Goal: Register for event/course

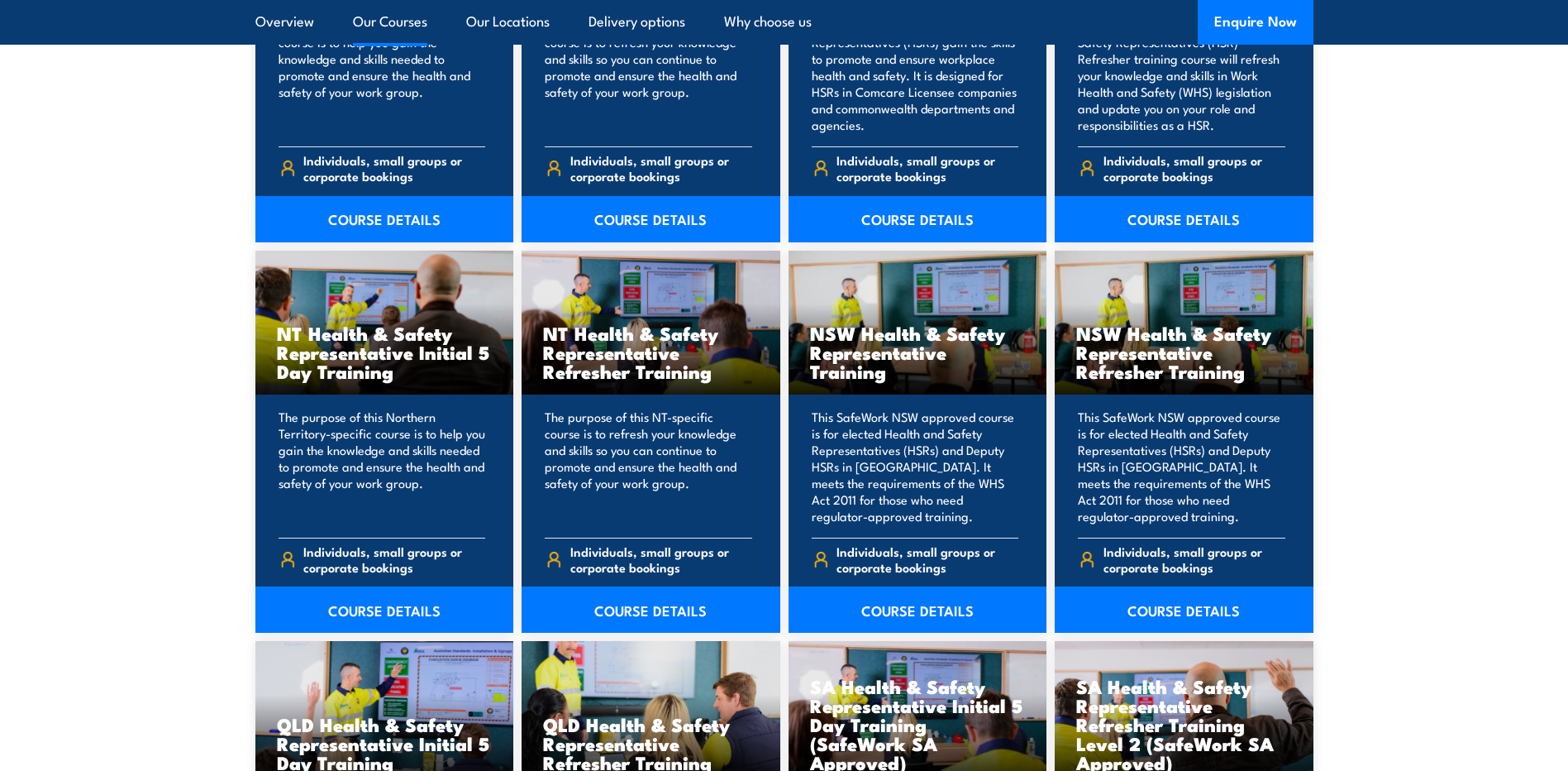
scroll to position [1571, 0]
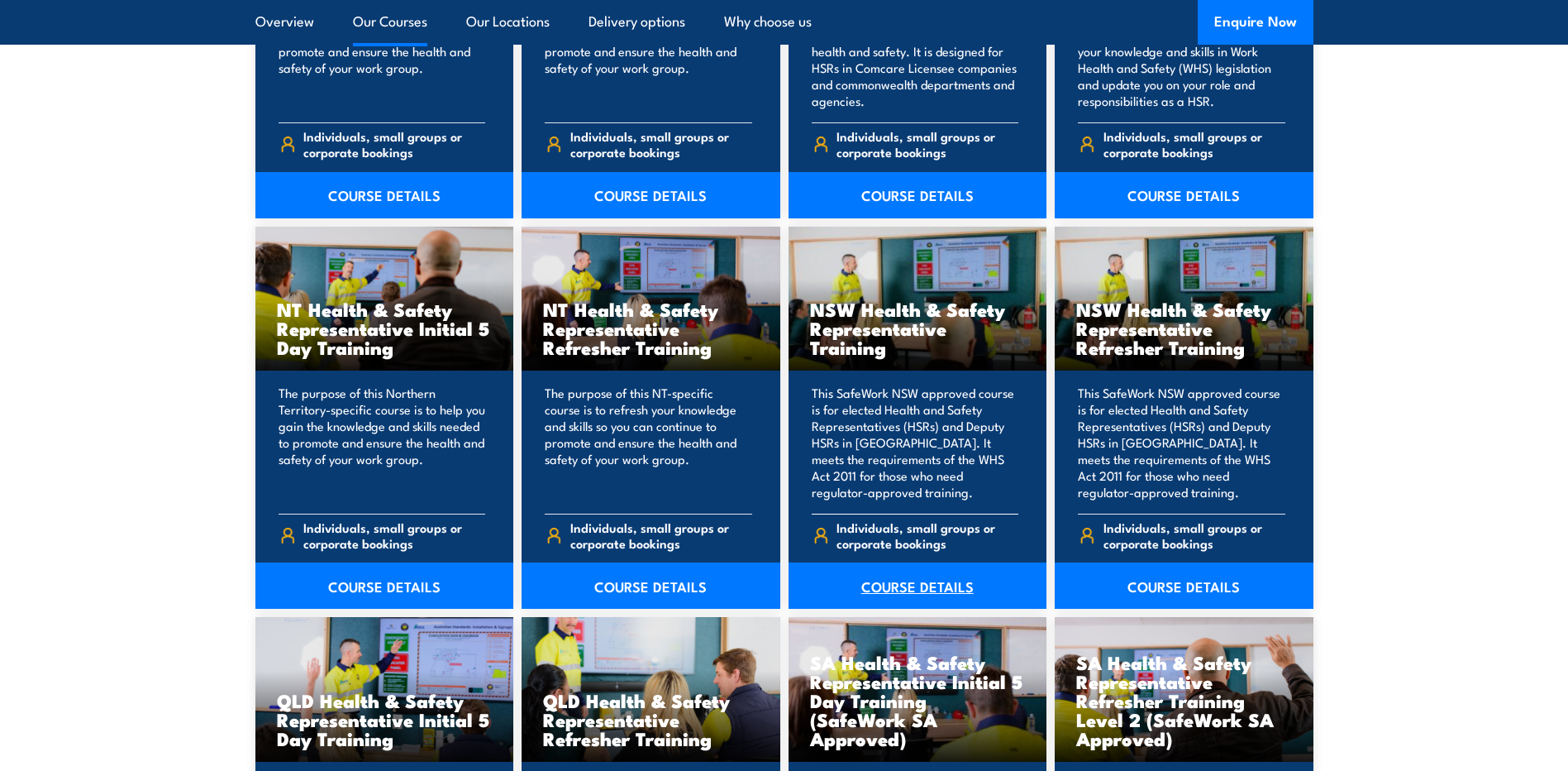
click at [912, 585] on link "COURSE DETAILS" at bounding box center [917, 585] width 258 height 46
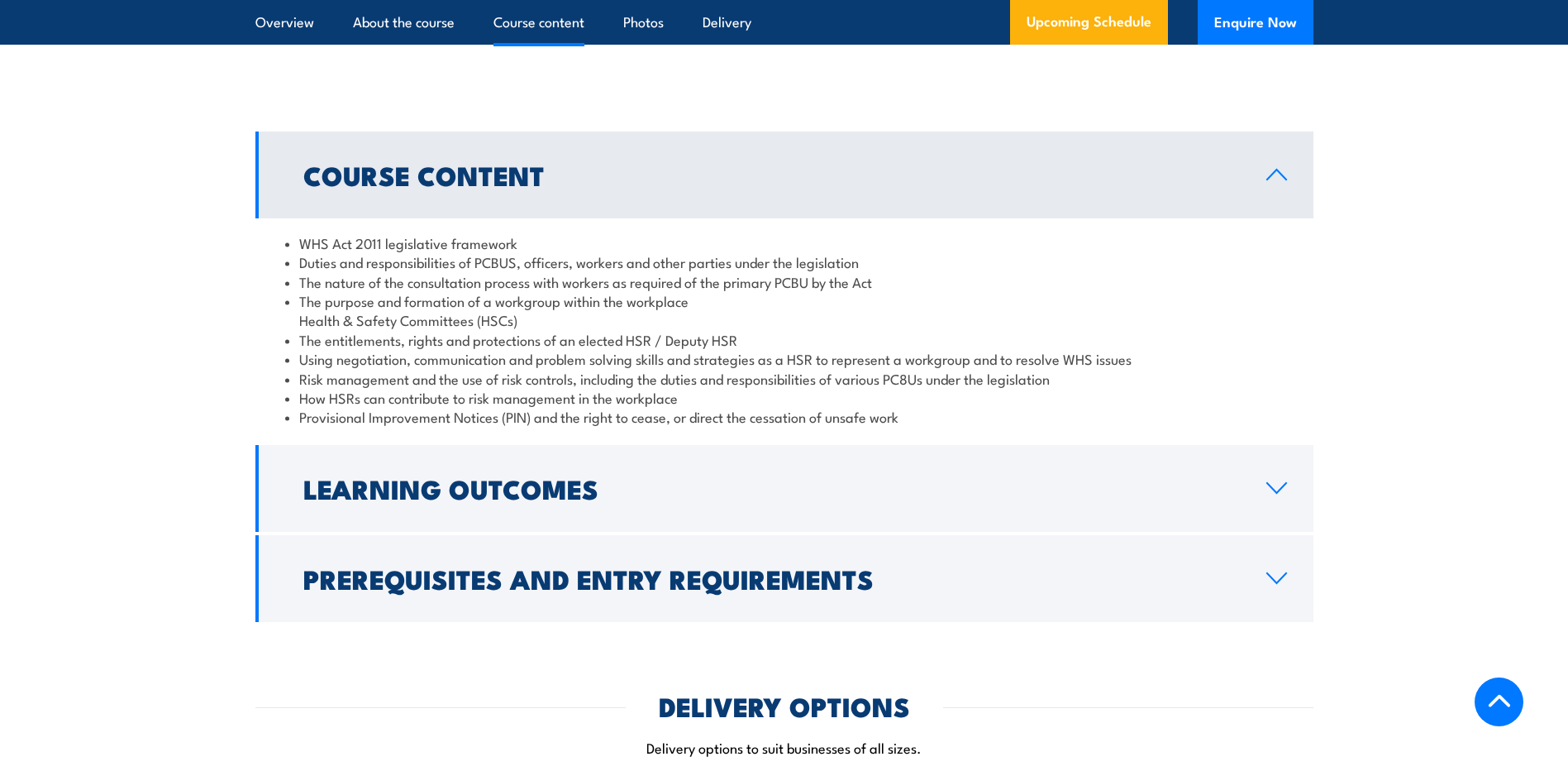
scroll to position [1819, 0]
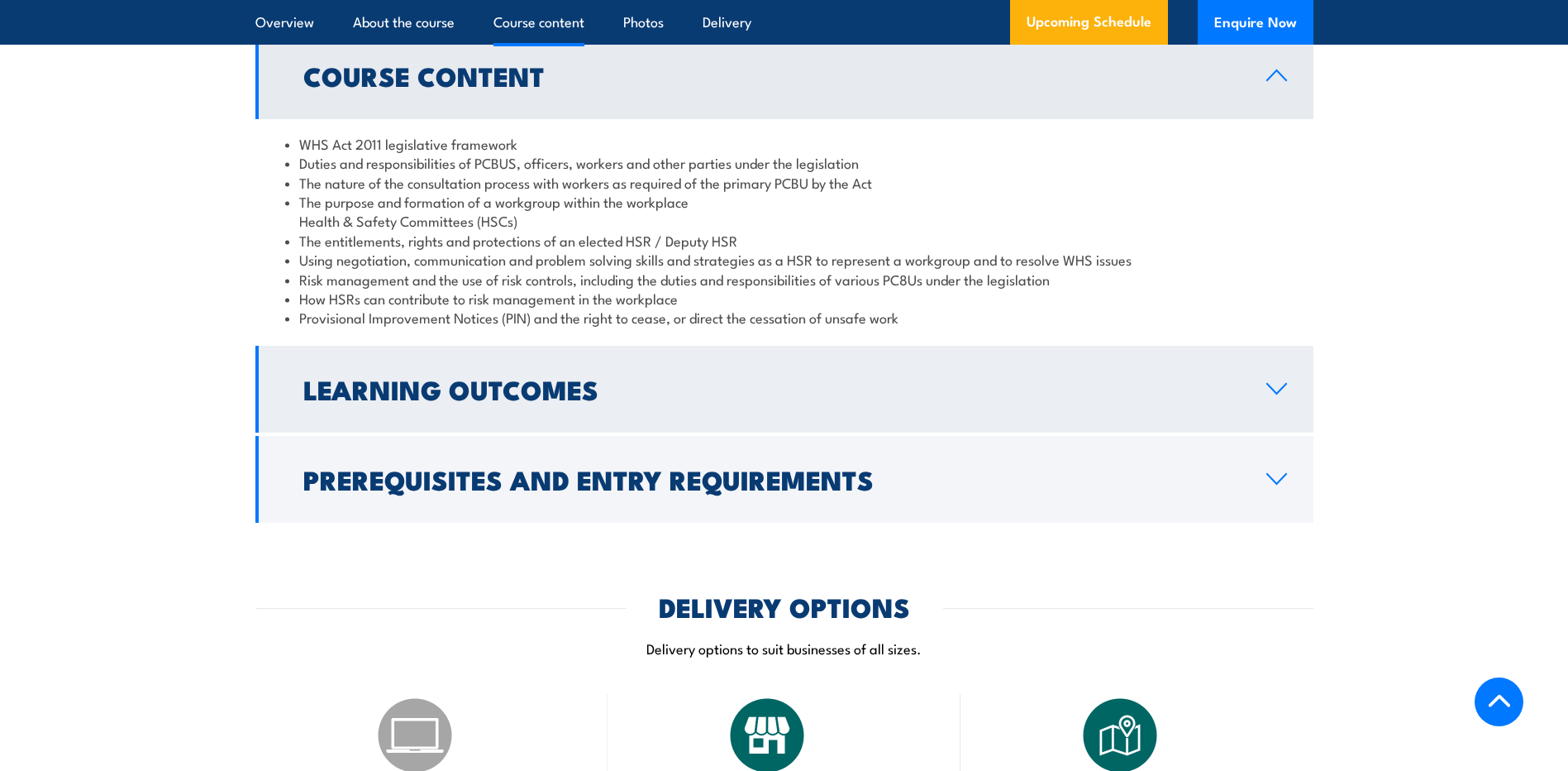
click at [384, 400] on h2 "Learning Outcomes" at bounding box center [772, 388] width 937 height 23
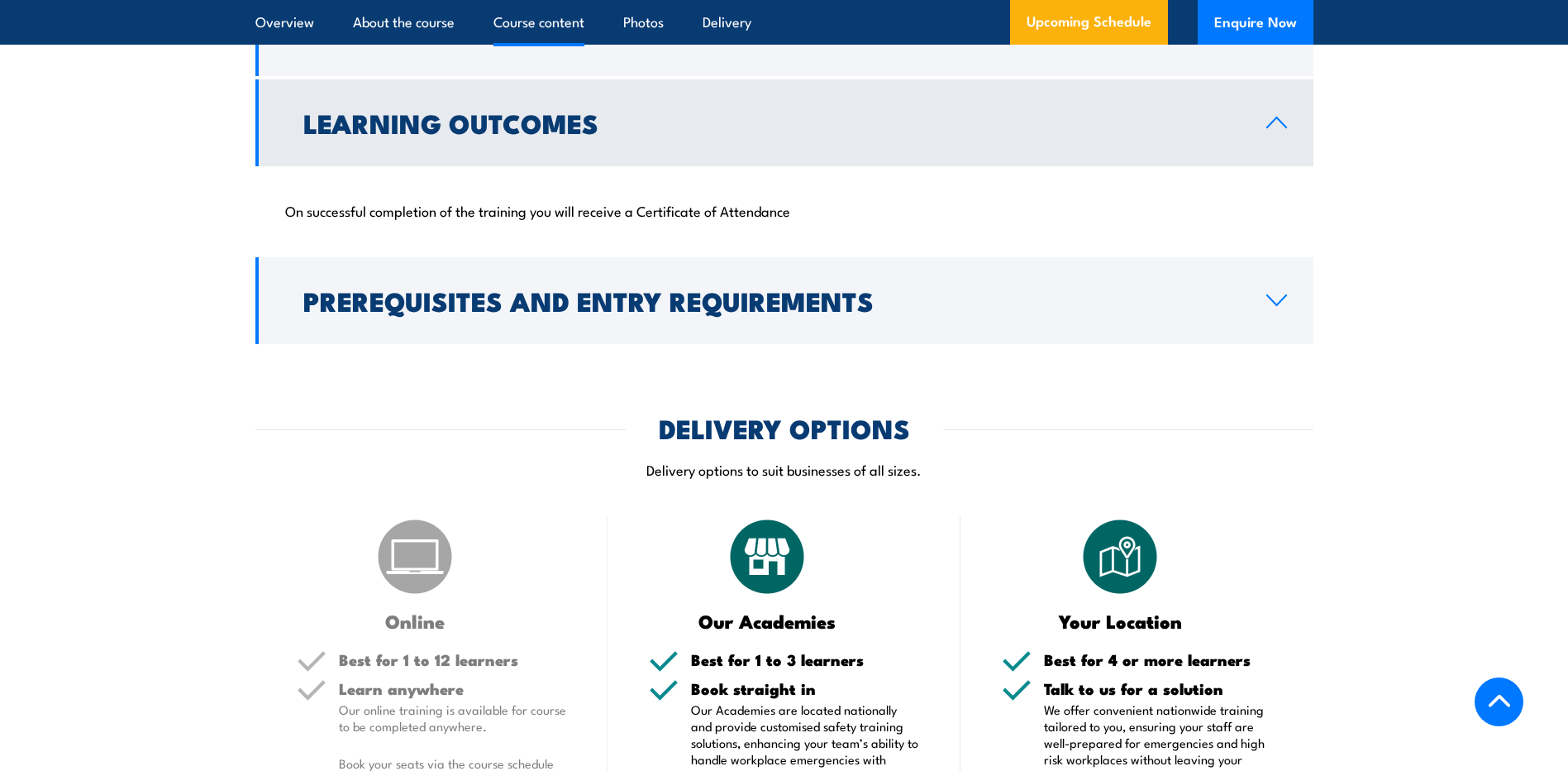
scroll to position [1901, 0]
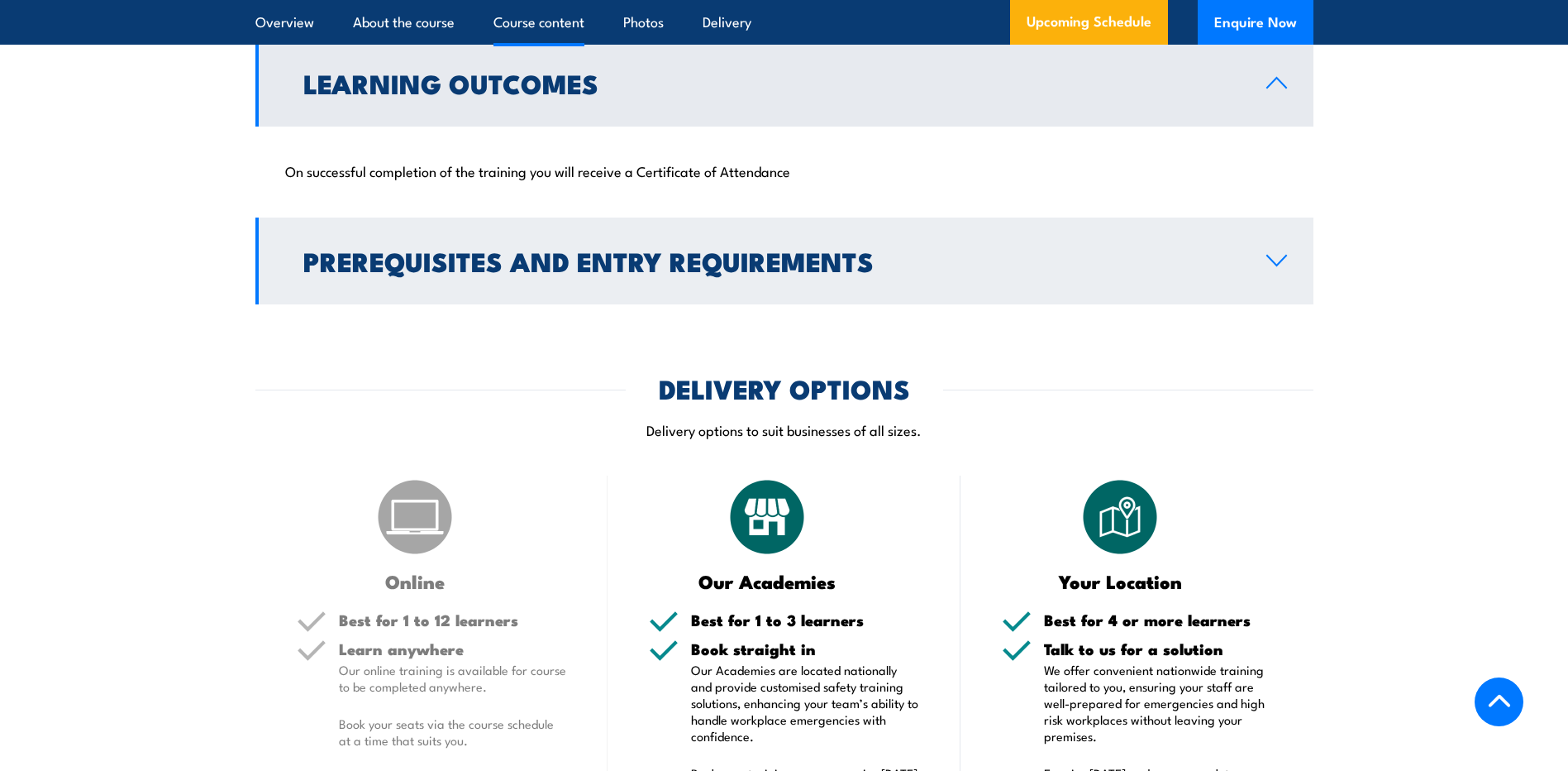
click at [526, 272] on h2 "Prerequisites and Entry Requirements" at bounding box center [772, 260] width 937 height 23
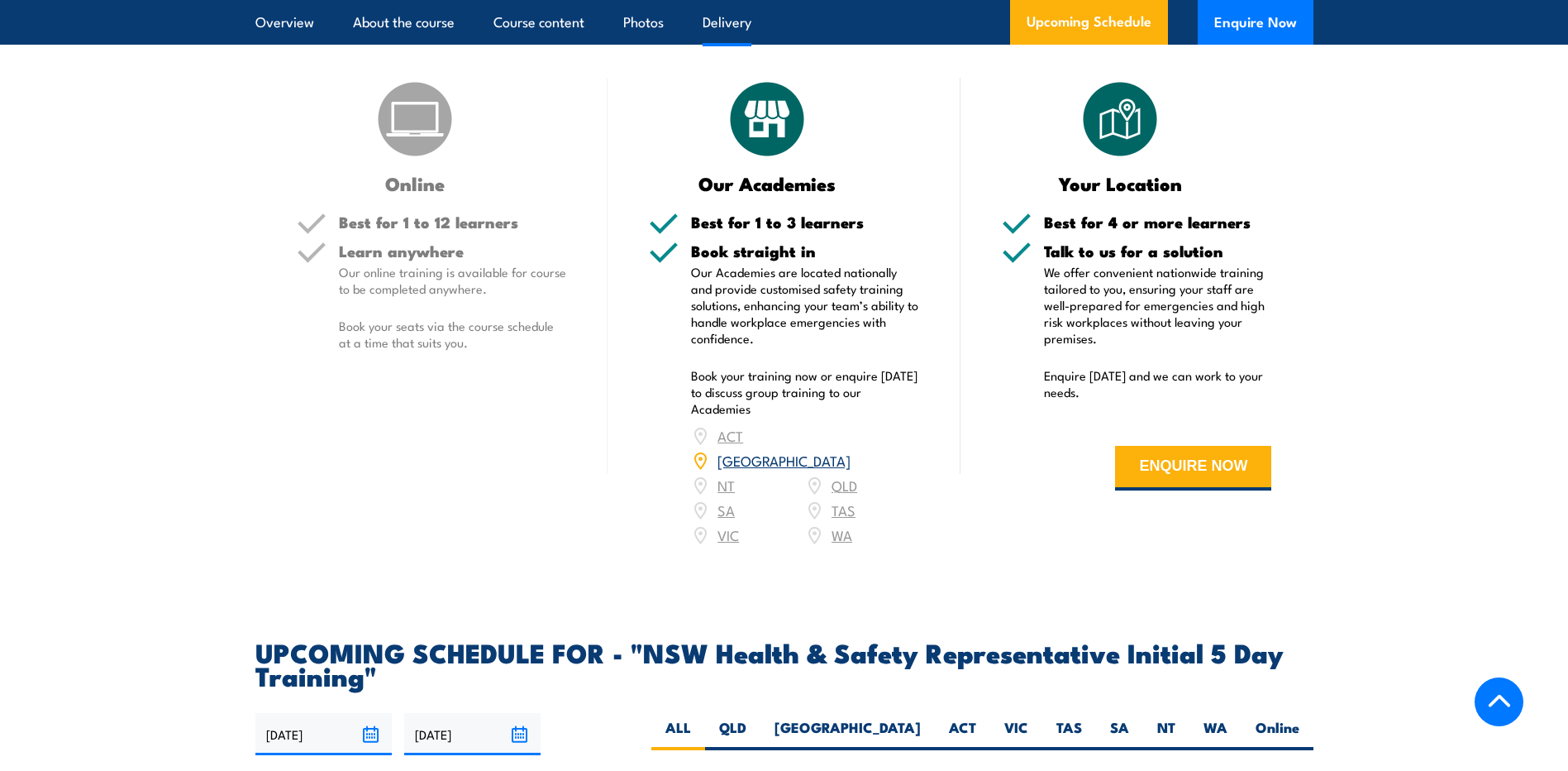
scroll to position [2398, 0]
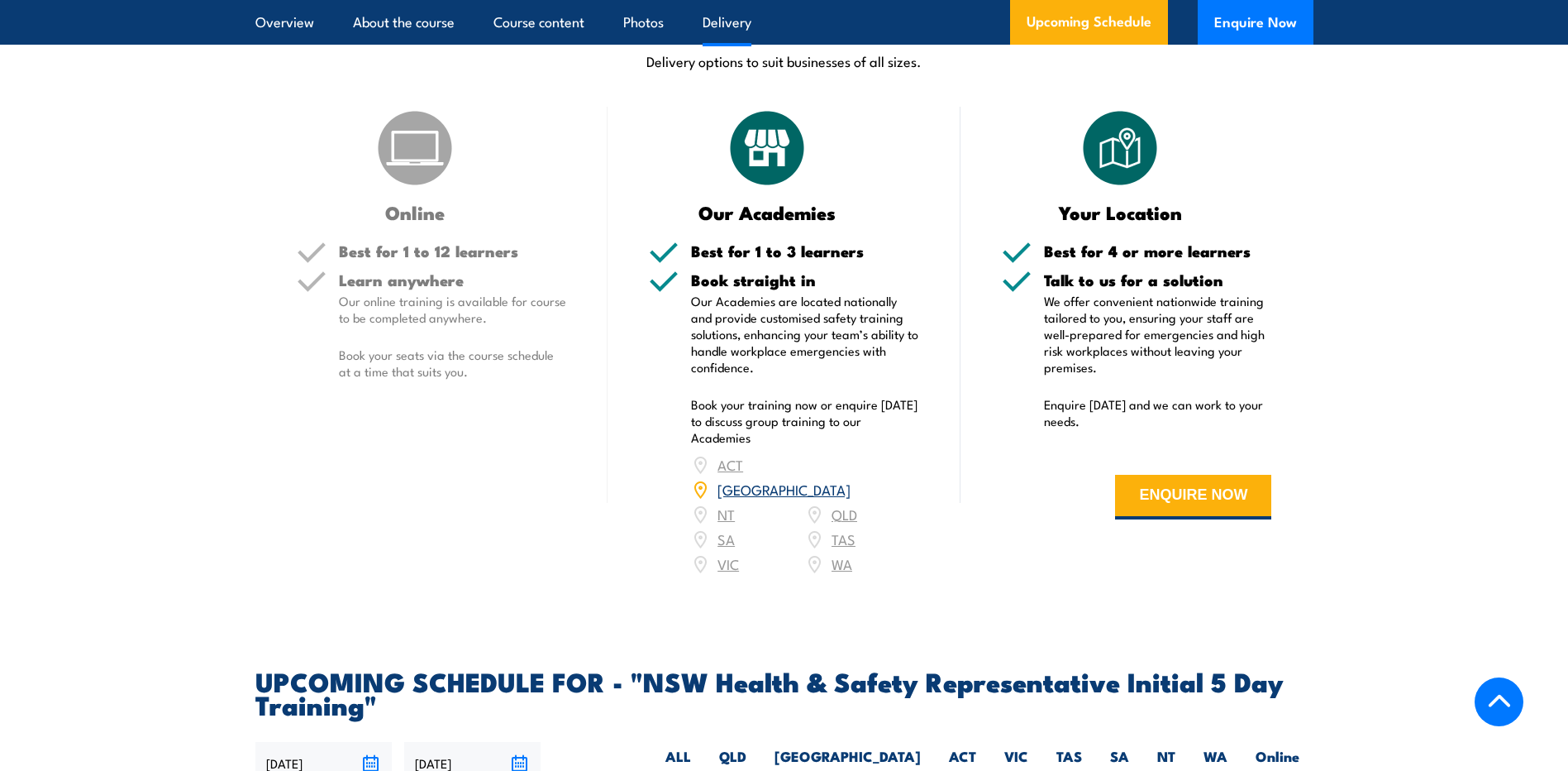
click at [833, 487] on link "[GEOGRAPHIC_DATA]" at bounding box center [784, 488] width 133 height 19
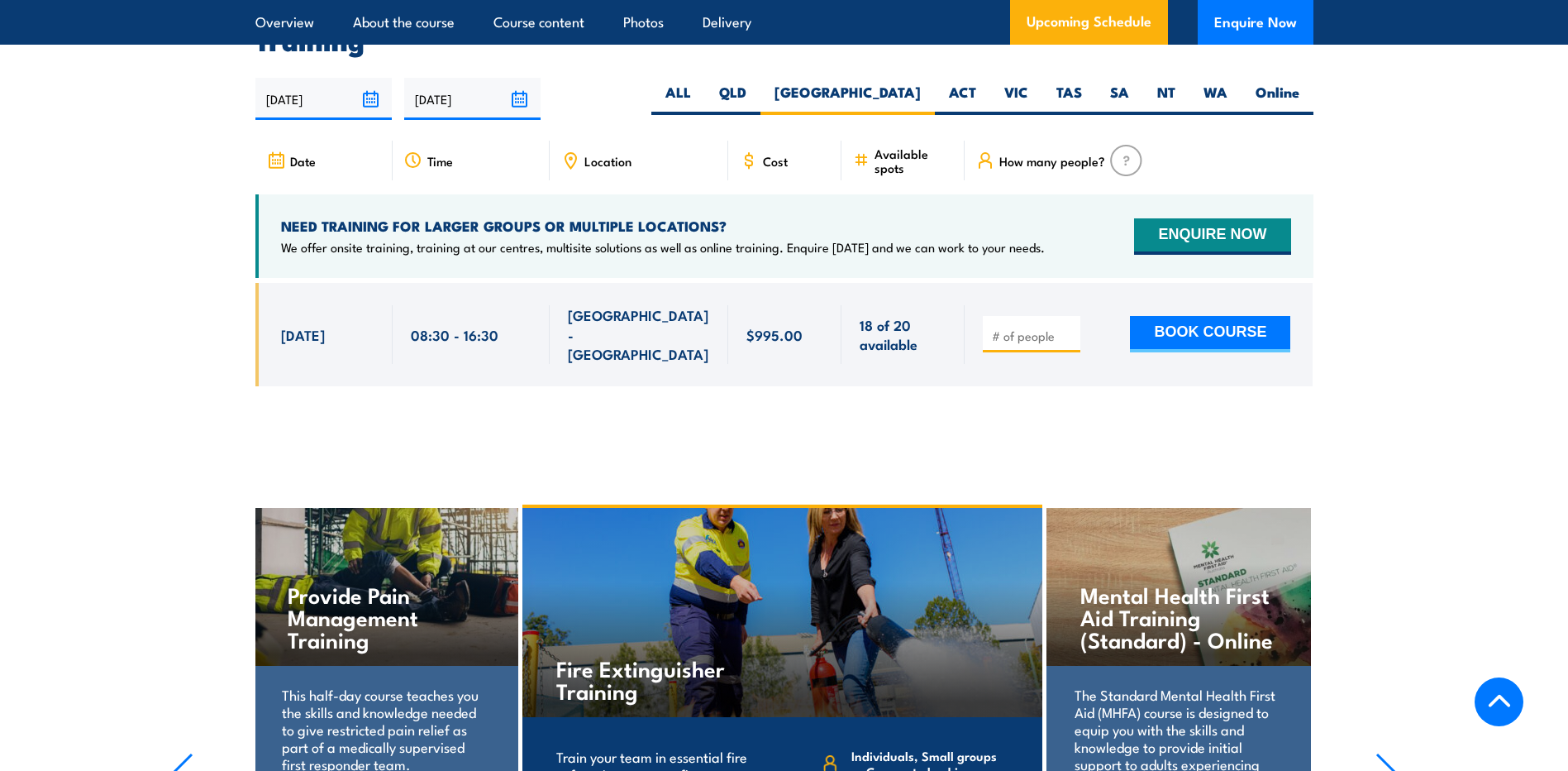
scroll to position [2987, 0]
